Goal: Navigation & Orientation: Find specific page/section

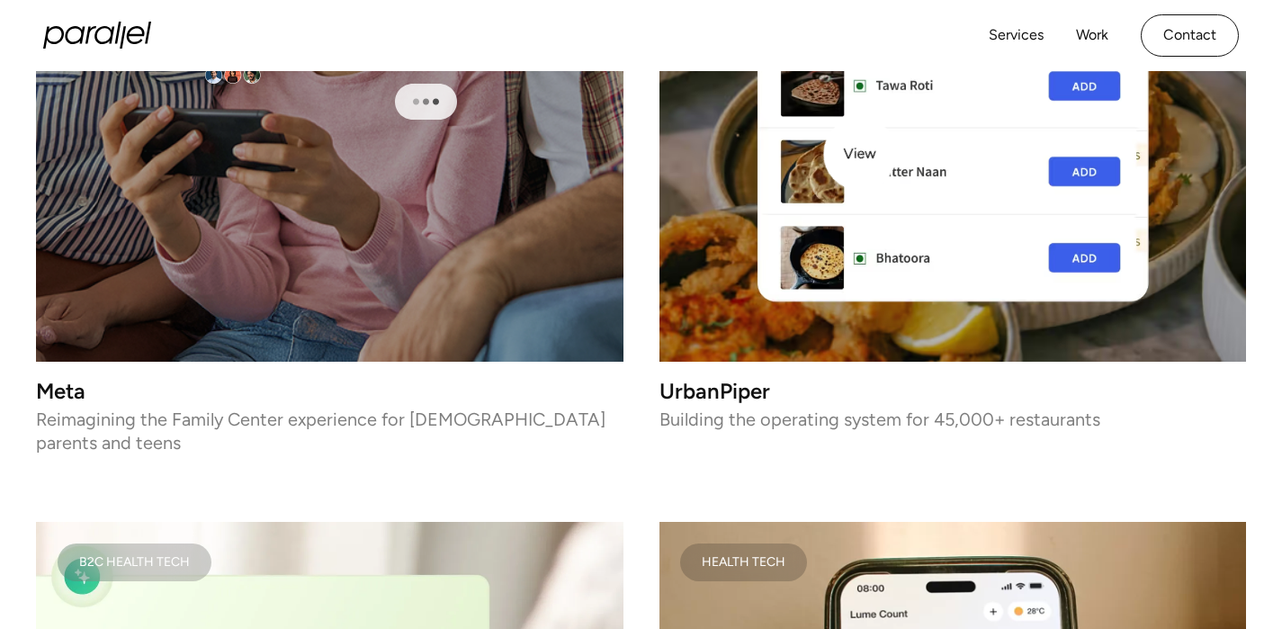
scroll to position [3145, 0]
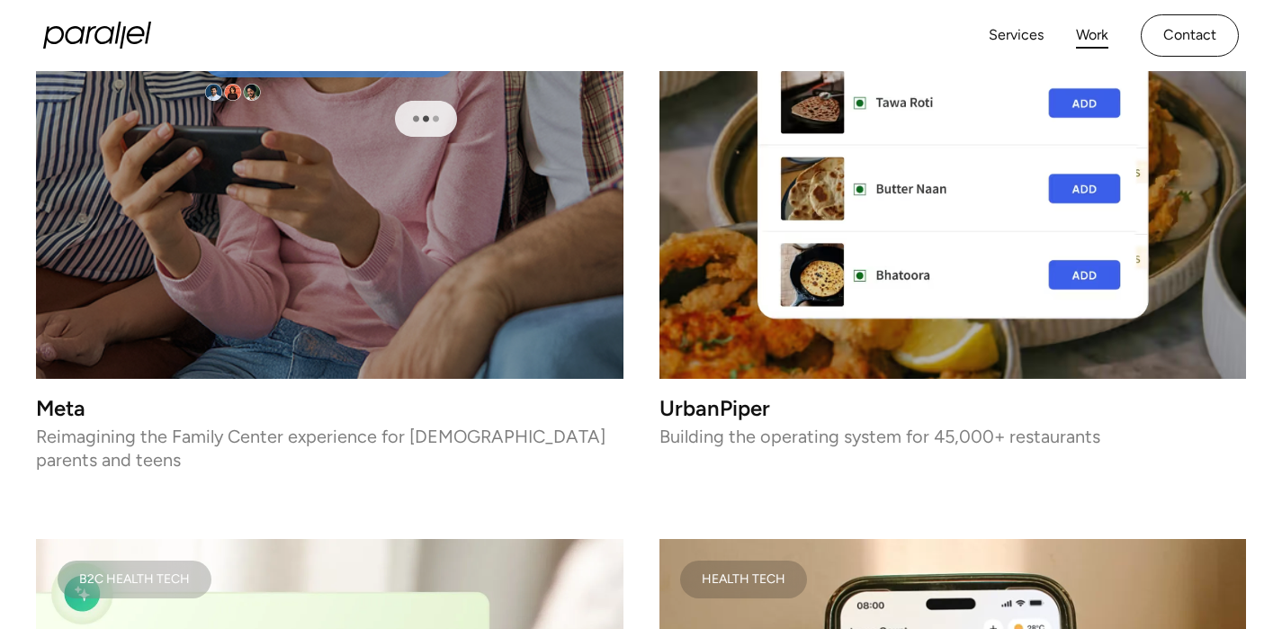
click at [1093, 34] on link "Work" at bounding box center [1092, 35] width 32 height 26
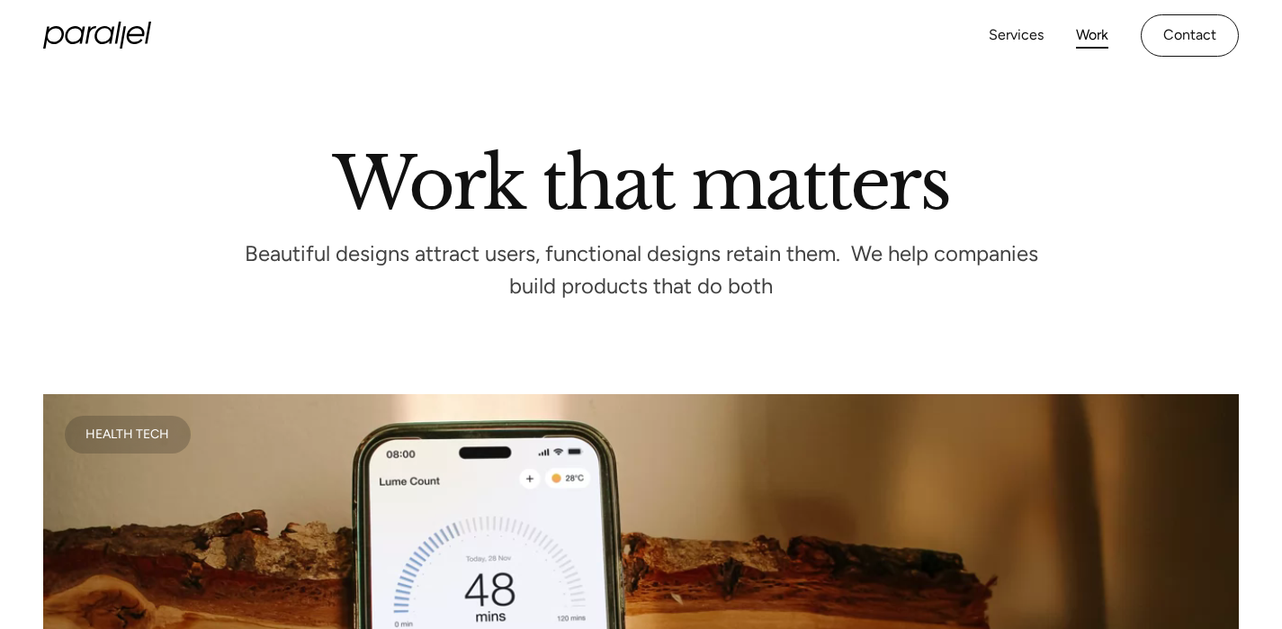
scroll to position [67, 0]
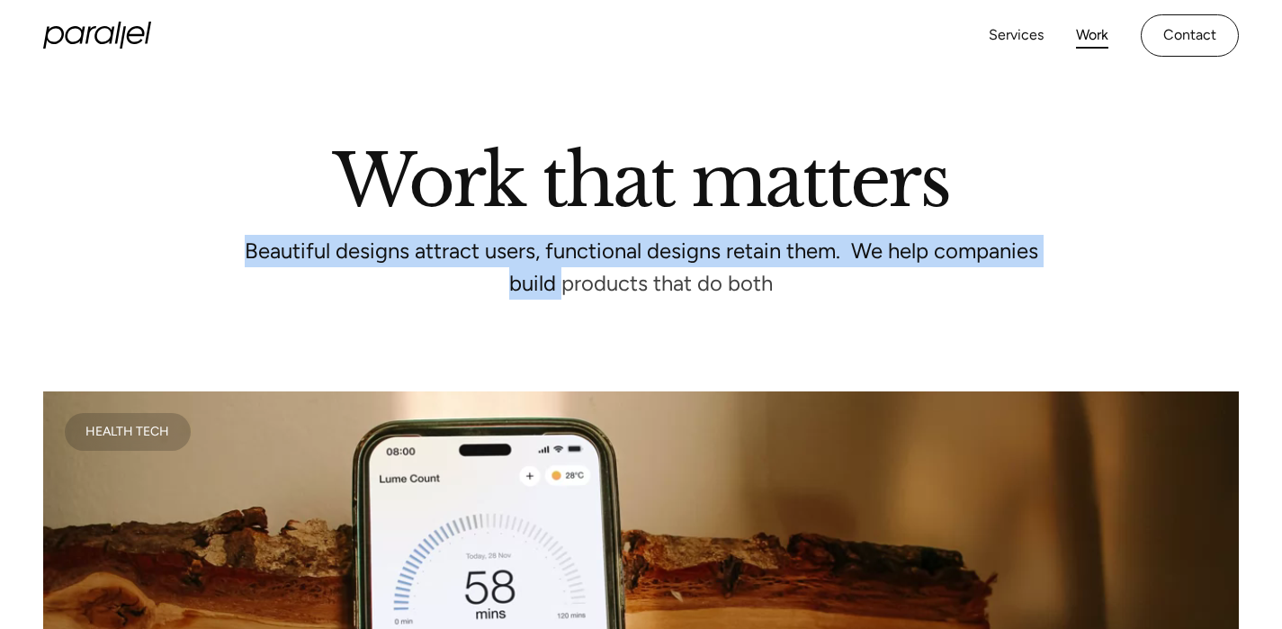
drag, startPoint x: 240, startPoint y: 255, endPoint x: 566, endPoint y: 279, distance: 326.7
click at [565, 279] on p "Beautiful designs attract users, functional designs retain them.  We help compa…" at bounding box center [642, 267] width 810 height 48
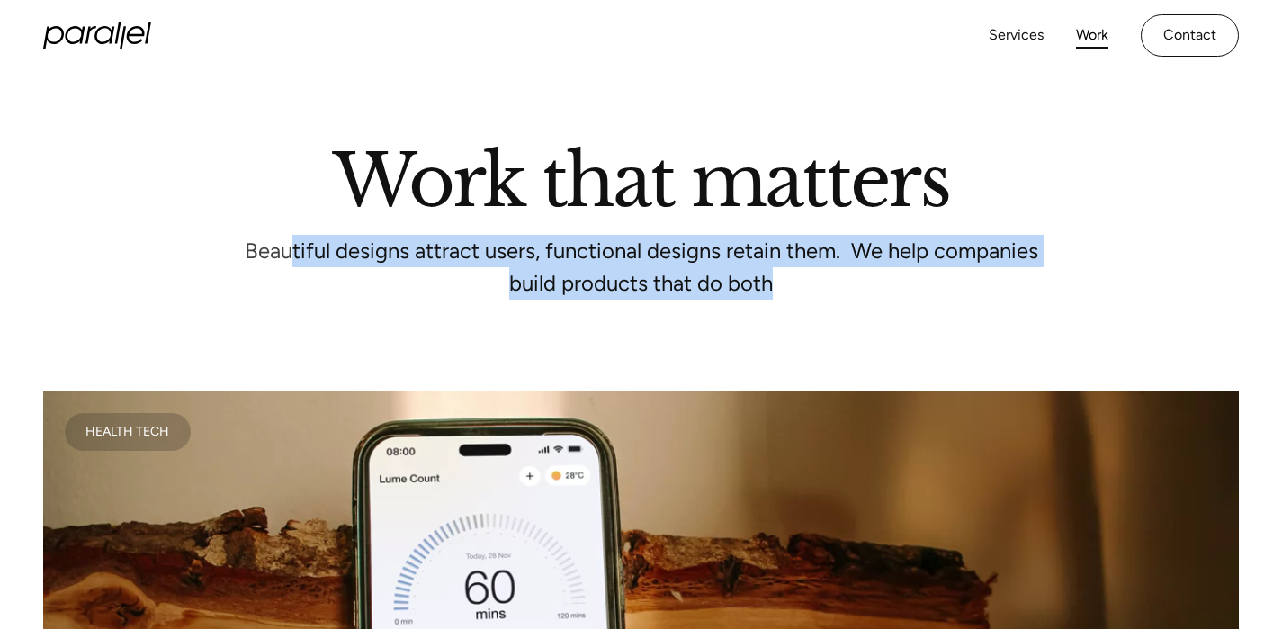
drag, startPoint x: 769, startPoint y: 286, endPoint x: 285, endPoint y: 238, distance: 485.7
click at [285, 243] on p "Beautiful designs attract users, functional designs retain them.  We help compa…" at bounding box center [642, 267] width 810 height 48
drag, startPoint x: 241, startPoint y: 253, endPoint x: 735, endPoint y: 336, distance: 501.0
click at [735, 336] on section "Work that matters Beautiful designs attract users, functional designs retain th…" at bounding box center [641, 198] width 1282 height 388
